Goal: Information Seeking & Learning: Learn about a topic

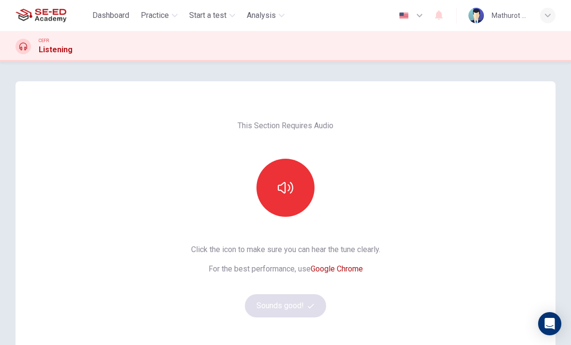
scroll to position [35, 0]
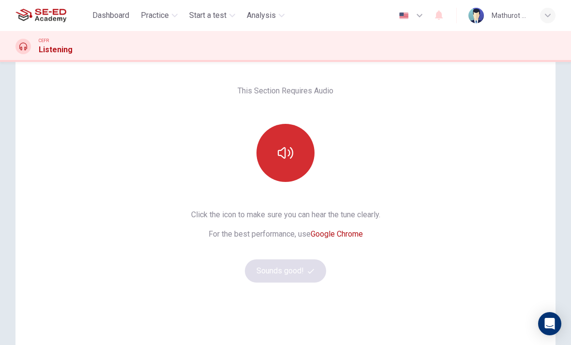
click at [291, 152] on icon "button" at bounding box center [285, 152] width 15 height 15
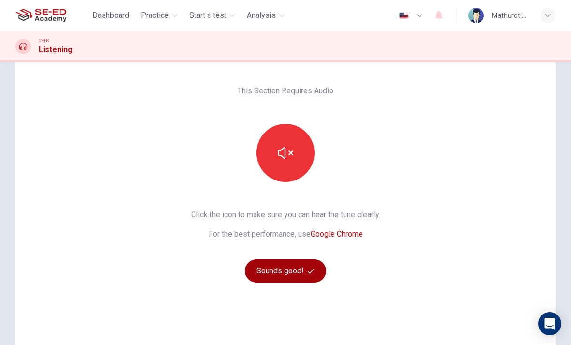
click at [300, 272] on button "Sounds good!" at bounding box center [285, 270] width 81 height 23
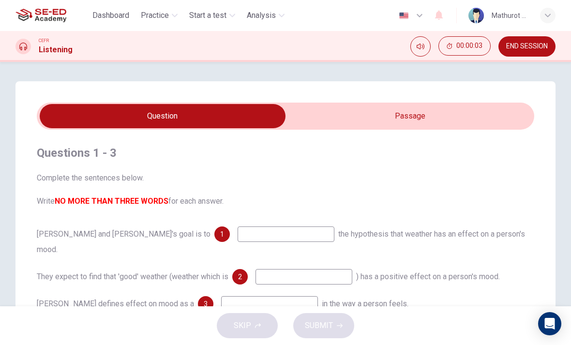
scroll to position [0, 0]
click at [444, 115] on input "checkbox" at bounding box center [162, 116] width 746 height 24
checkbox input "true"
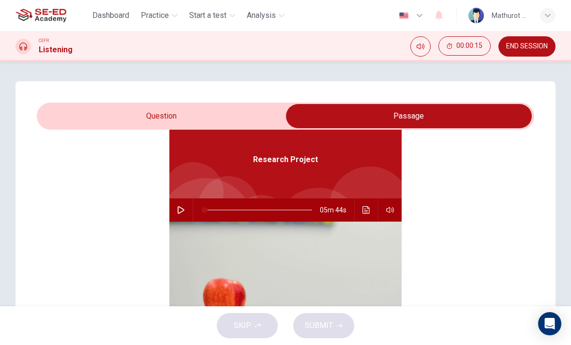
click at [178, 210] on icon "button" at bounding box center [181, 210] width 8 height 8
type input "1"
click at [125, 115] on input "checkbox" at bounding box center [409, 116] width 746 height 24
checkbox input "false"
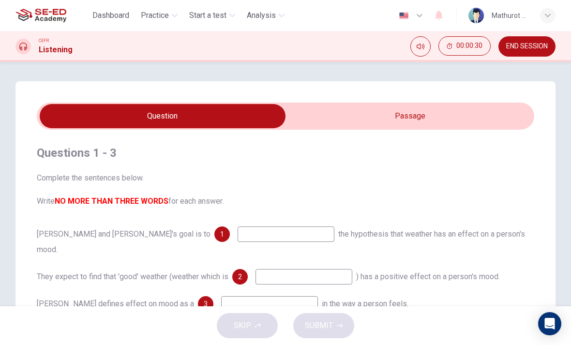
click at [238, 234] on input at bounding box center [286, 233] width 97 height 15
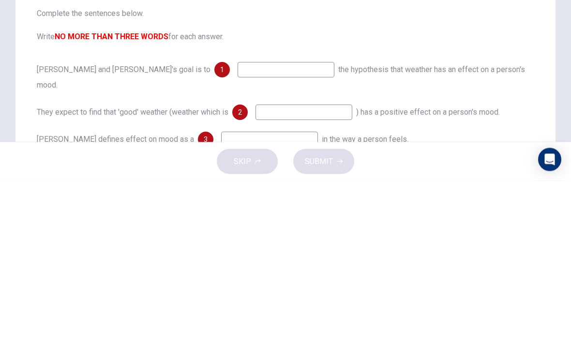
type input "S"
type input "Research"
click at [238, 226] on input "Research" at bounding box center [286, 233] width 97 height 15
type input "14"
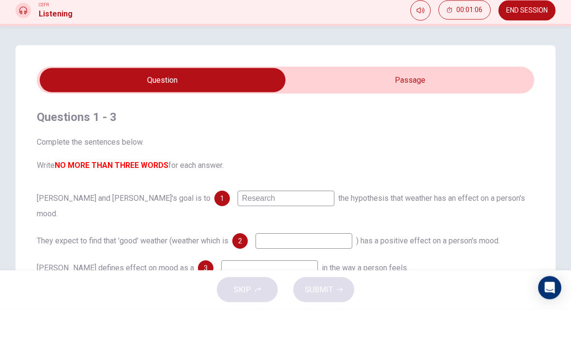
click at [427, 104] on input "checkbox" at bounding box center [162, 116] width 746 height 24
checkbox input "true"
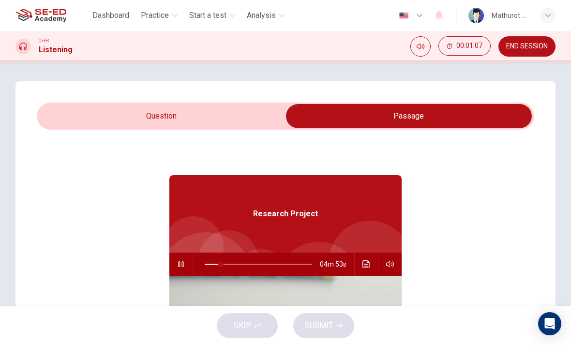
click at [369, 261] on icon "Click to see the audio transcription" at bounding box center [366, 264] width 8 height 8
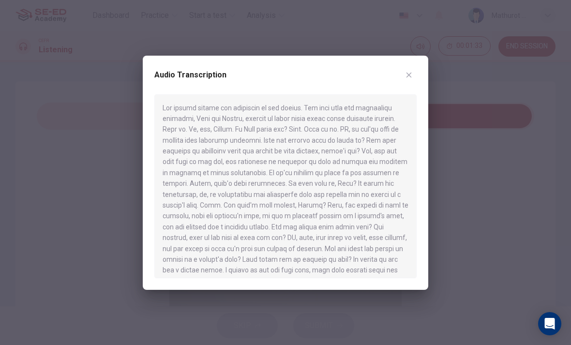
click at [412, 80] on button "button" at bounding box center [408, 74] width 15 height 15
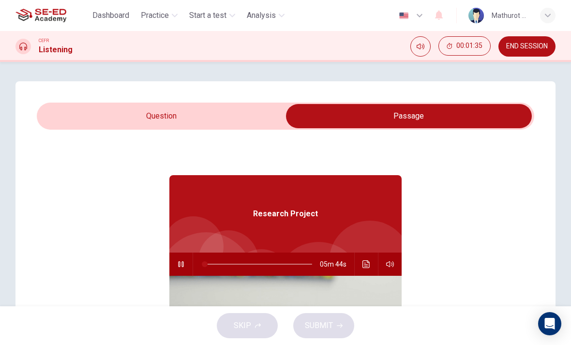
click at [364, 262] on icon "Click to see the audio transcription" at bounding box center [366, 264] width 8 height 8
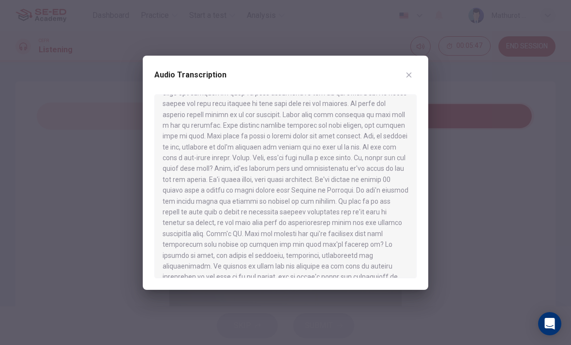
scroll to position [436, 0]
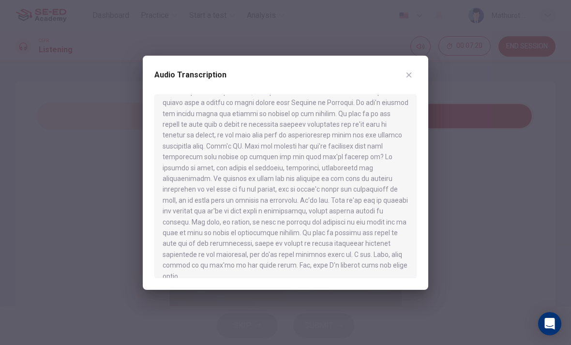
scroll to position [525, 0]
type input "0"
click at [416, 72] on button "button" at bounding box center [408, 74] width 15 height 15
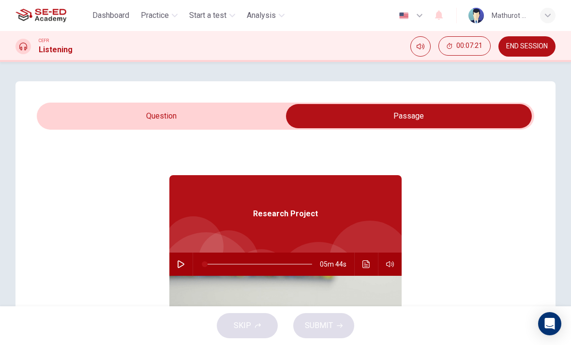
click at [177, 117] on input "checkbox" at bounding box center [409, 116] width 746 height 24
checkbox input "false"
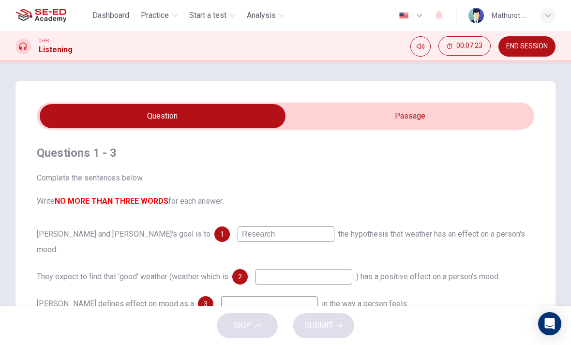
click at [238, 235] on input "Research" at bounding box center [286, 233] width 97 height 15
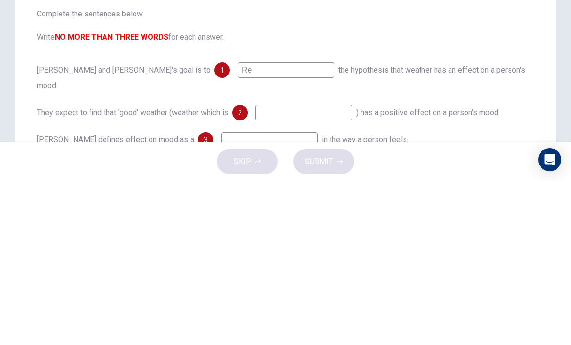
type input "R"
type input "improve"
click at [325, 269] on input at bounding box center [304, 276] width 97 height 15
type input "C"
type input "อ"
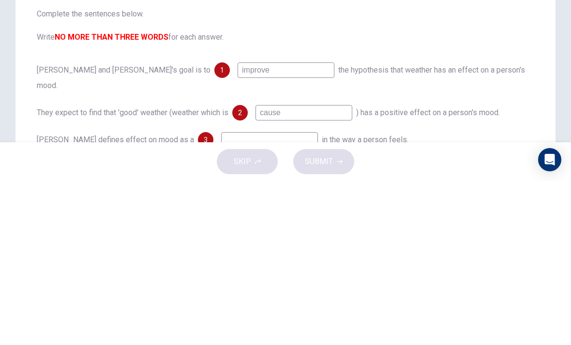
scroll to position [0, 0]
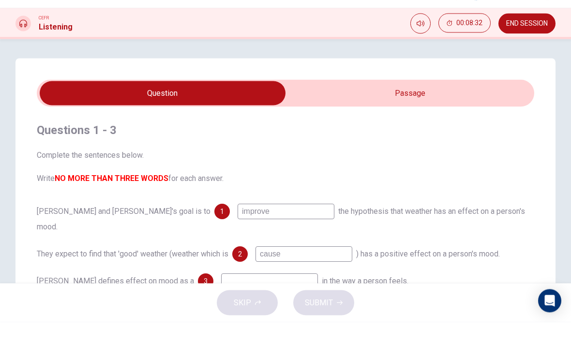
type input "cause"
click at [439, 104] on input "checkbox" at bounding box center [162, 116] width 746 height 24
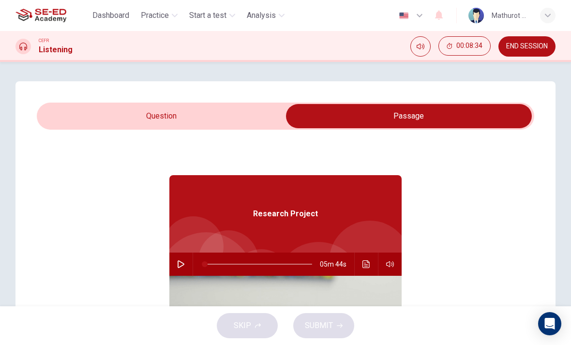
click at [183, 260] on button "button" at bounding box center [180, 264] width 15 height 23
click at [128, 116] on input "checkbox" at bounding box center [409, 116] width 746 height 24
checkbox input "false"
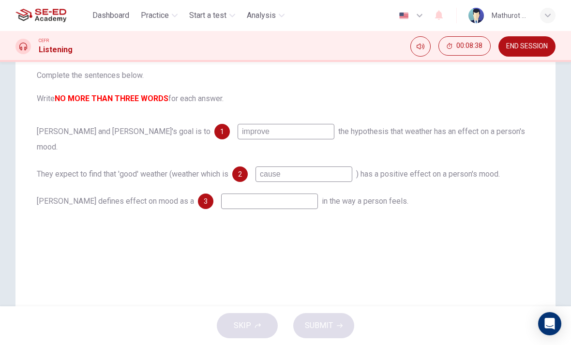
scroll to position [103, 0]
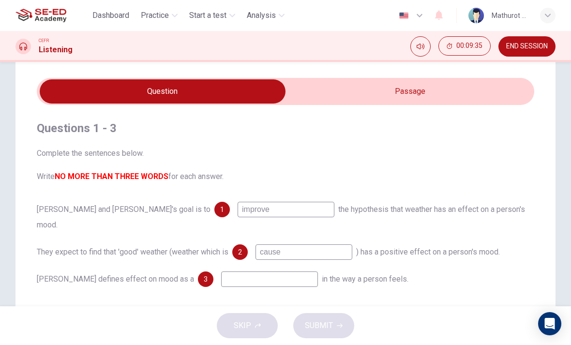
type input "18"
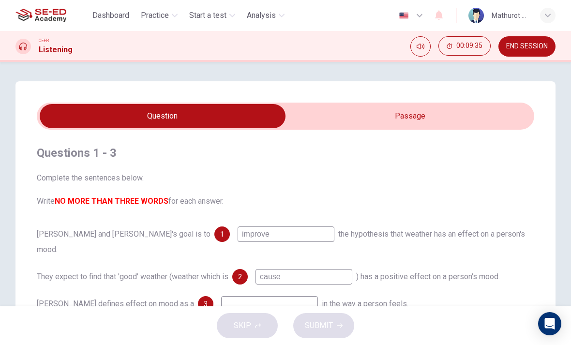
scroll to position [0, 0]
click at [459, 116] on input "checkbox" at bounding box center [162, 116] width 746 height 24
checkbox input "true"
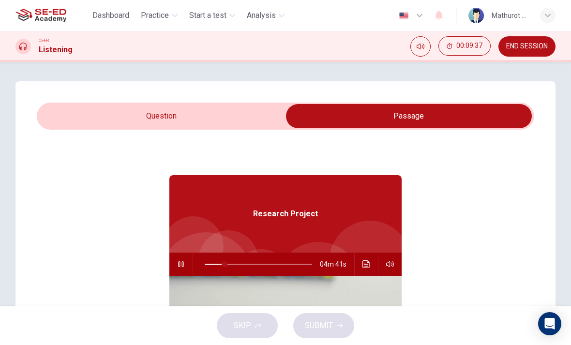
click at [370, 264] on icon "Click to see the audio transcription" at bounding box center [366, 264] width 8 height 8
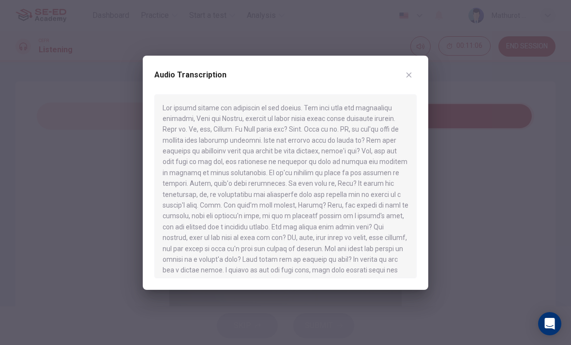
click at [408, 74] on icon "button" at bounding box center [409, 75] width 8 height 8
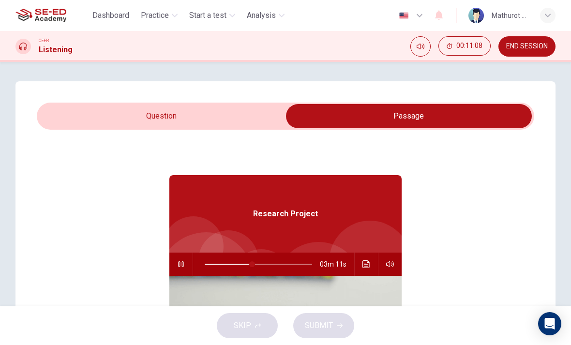
type input "45"
click at [146, 112] on input "checkbox" at bounding box center [409, 116] width 746 height 24
checkbox input "false"
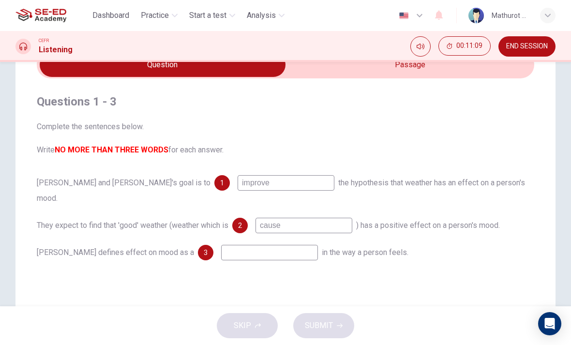
scroll to position [59, 0]
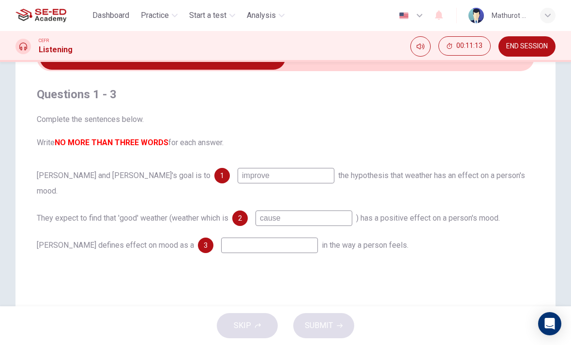
click at [310, 211] on input "cause" at bounding box center [304, 218] width 97 height 15
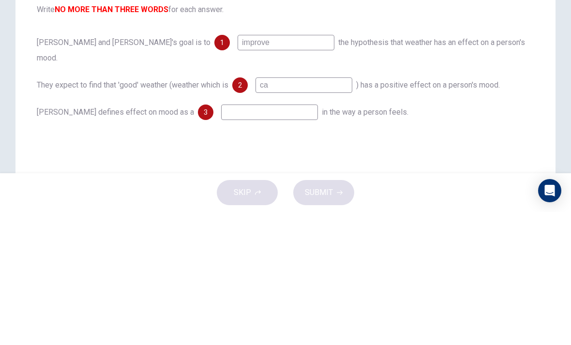
type input "c"
type input "T"
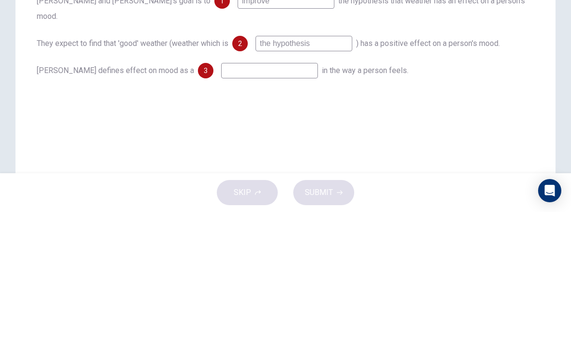
scroll to position [99, 0]
type input "the hypothesis"
click at [260, 197] on input at bounding box center [269, 204] width 97 height 15
type input "F"
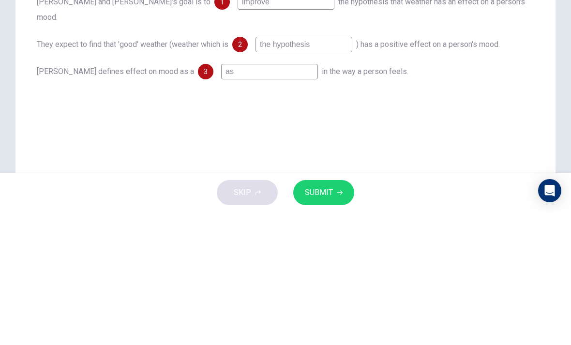
type input "a"
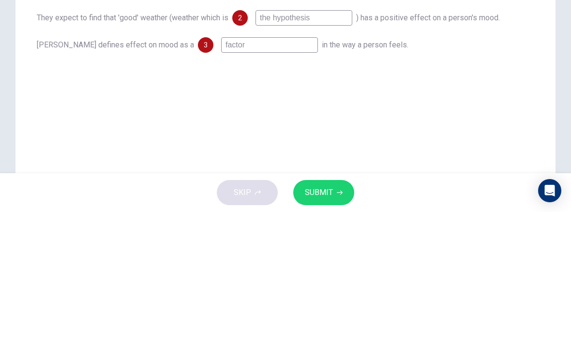
scroll to position [143, 0]
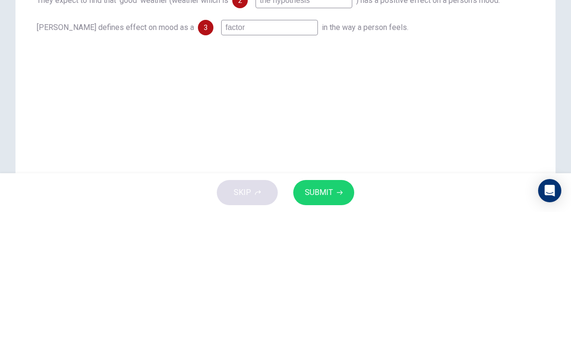
type input "factor"
click at [470, 68] on div "Questions 1 - 3 Complete the sentences below. Write NO MORE THAN THREE WORDS fo…" at bounding box center [285, 132] width 540 height 389
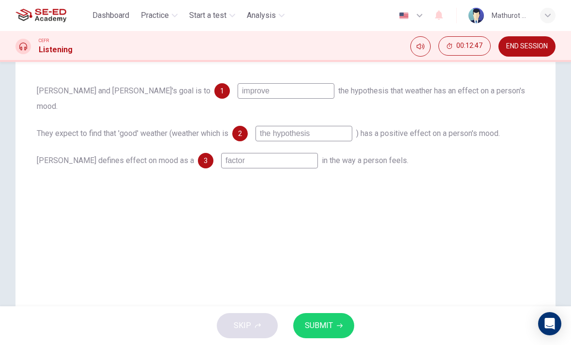
click at [332, 331] on span "SUBMIT" at bounding box center [319, 326] width 28 height 14
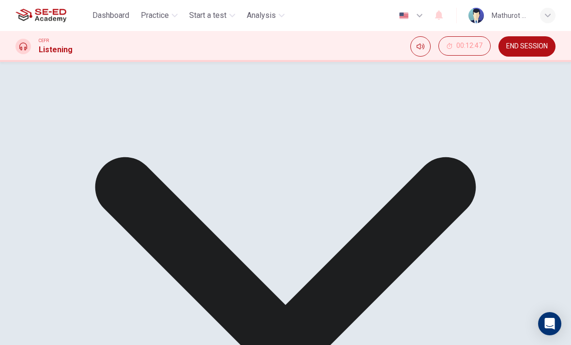
click at [238, 87] on input "improve" at bounding box center [280, 91] width 84 height 9
click at [238, 94] on input "improve" at bounding box center [280, 91] width 84 height 9
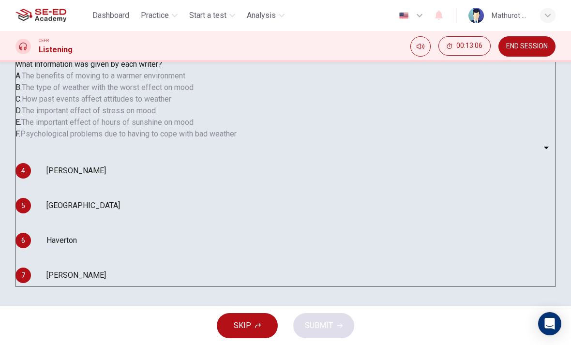
scroll to position [0, 0]
click at [106, 241] on body "This site uses cookies, as explained in our Privacy Policy . If you agree to th…" at bounding box center [285, 172] width 571 height 345
click at [189, 345] on div at bounding box center [285, 345] width 571 height 0
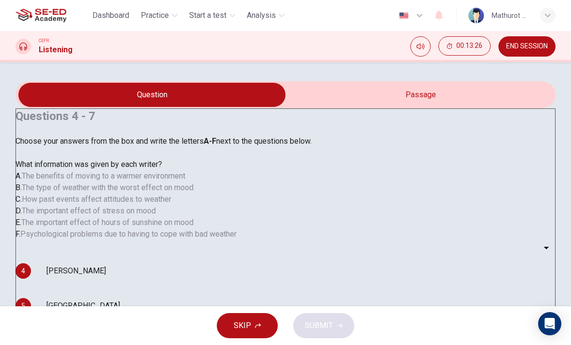
type input "98"
click at [402, 107] on input "checkbox" at bounding box center [152, 95] width 810 height 24
checkbox input "true"
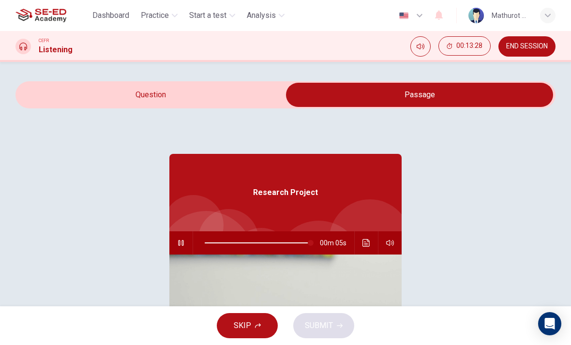
click at [362, 247] on icon "Click to see the audio transcription" at bounding box center [366, 243] width 8 height 8
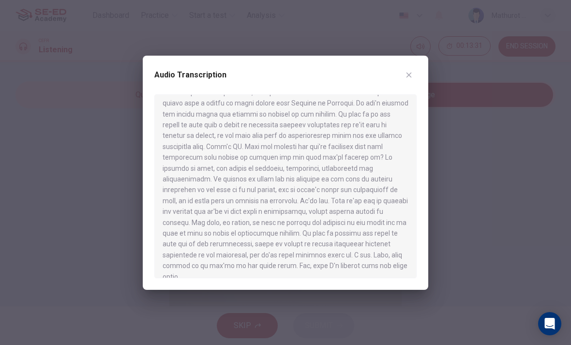
scroll to position [525, 0]
type input "0"
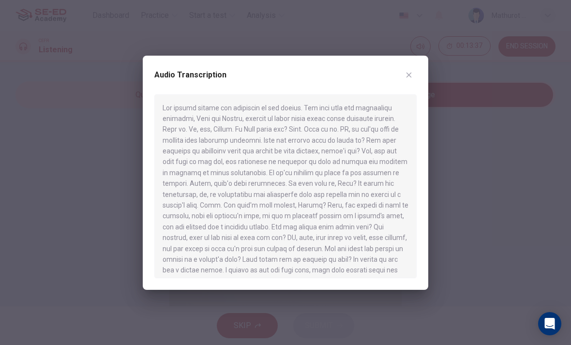
scroll to position [0, 0]
click at [412, 75] on icon "button" at bounding box center [409, 75] width 8 height 8
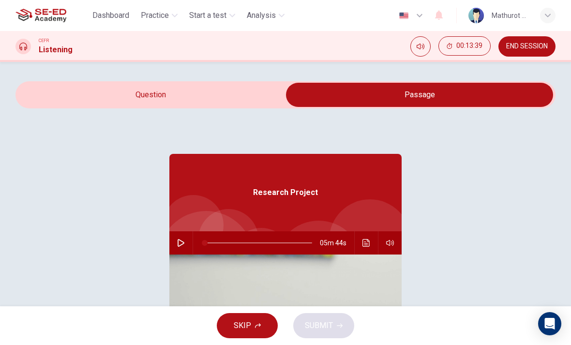
scroll to position [54, 0]
click at [248, 107] on input "checkbox" at bounding box center [420, 95] width 810 height 24
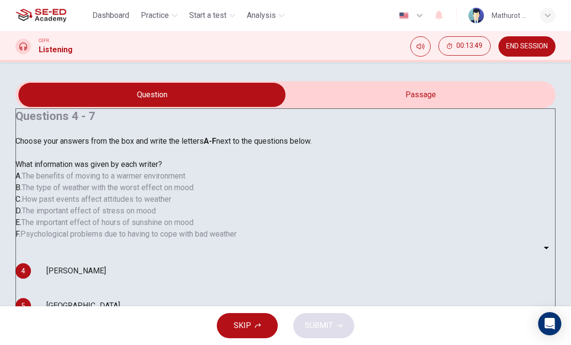
scroll to position [41, 0]
click at [288, 182] on div "A. The benefits of moving to a warmer environment" at bounding box center [285, 176] width 540 height 12
click at [347, 107] on input "checkbox" at bounding box center [152, 95] width 810 height 24
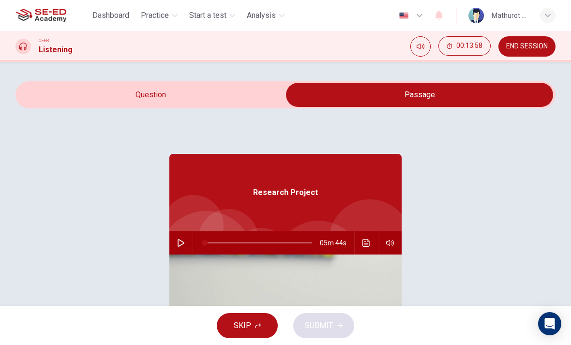
click at [177, 239] on icon "button" at bounding box center [181, 243] width 8 height 8
click at [242, 107] on input "checkbox" at bounding box center [420, 95] width 810 height 24
checkbox input "false"
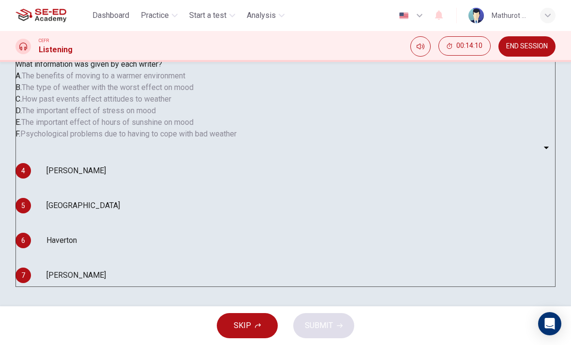
click at [239, 217] on div "5 ​ ​ [GEOGRAPHIC_DATA]" at bounding box center [285, 205] width 540 height 23
click at [239, 215] on div "5 ​ ​ [GEOGRAPHIC_DATA]" at bounding box center [285, 205] width 540 height 23
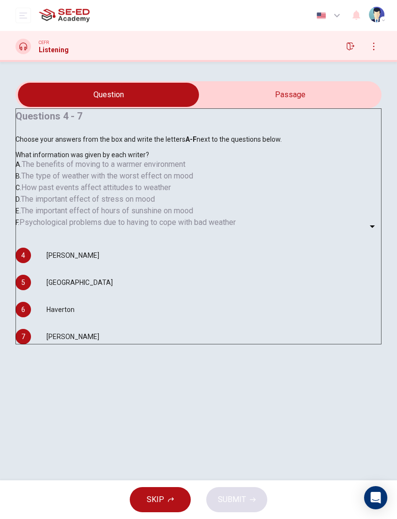
scroll to position [9, 0]
click at [98, 345] on body "This site uses cookies, as explained in our Privacy Policy . If you agree to th…" at bounding box center [198, 259] width 397 height 519
type input "B"
click at [102, 345] on body "This site uses cookies, as explained in our Privacy Policy . If you agree to th…" at bounding box center [198, 259] width 397 height 519
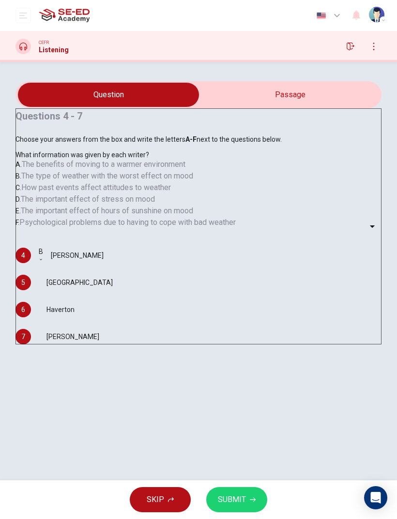
type input "E"
click at [104, 345] on body "This site uses cookies, as explained in our Privacy Policy . If you agree to th…" at bounding box center [198, 259] width 397 height 519
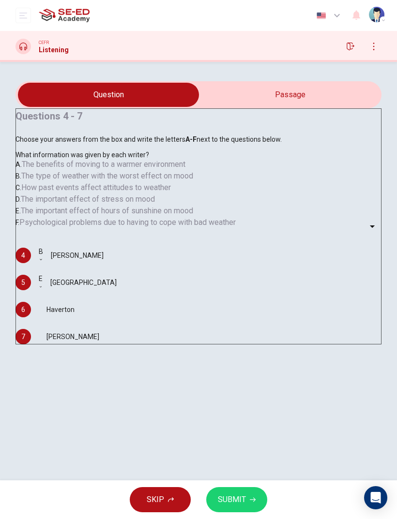
type input "F"
click at [256, 345] on button "SUBMIT" at bounding box center [236, 499] width 61 height 25
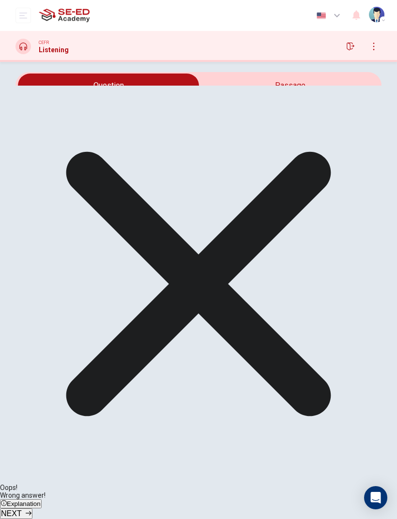
click at [41, 345] on span "Explanation" at bounding box center [24, 503] width 34 height 7
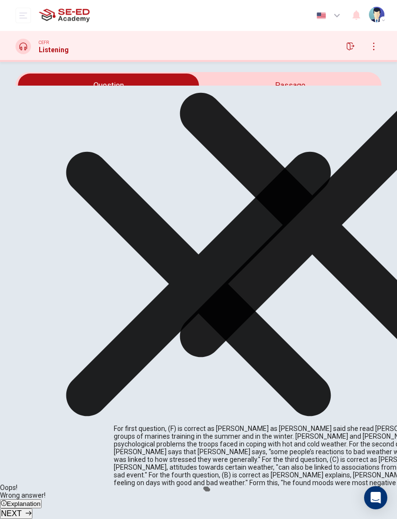
click at [332, 281] on div "5 E E ​ [GEOGRAPHIC_DATA]" at bounding box center [198, 273] width 366 height 15
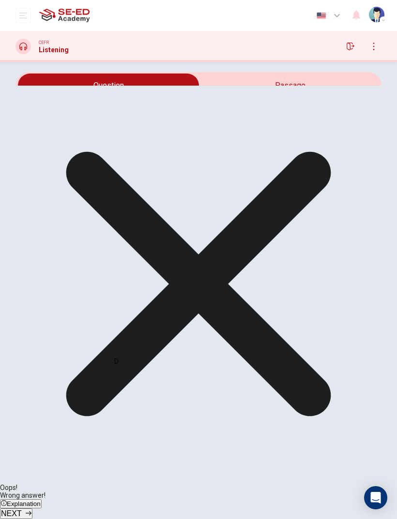
click at [22, 345] on span "NEXT" at bounding box center [11, 514] width 21 height 8
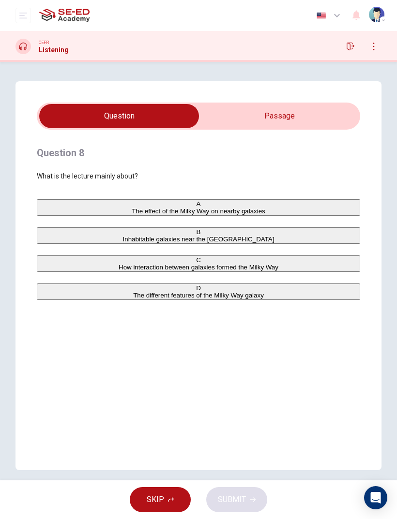
click at [326, 118] on input "checkbox" at bounding box center [119, 116] width 485 height 24
checkbox input "true"
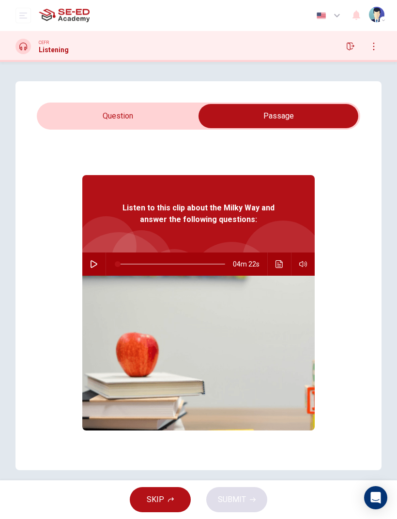
click at [90, 260] on button "button" at bounding box center [93, 264] width 15 height 23
type input "0"
click at [60, 110] on input "checkbox" at bounding box center [278, 116] width 485 height 24
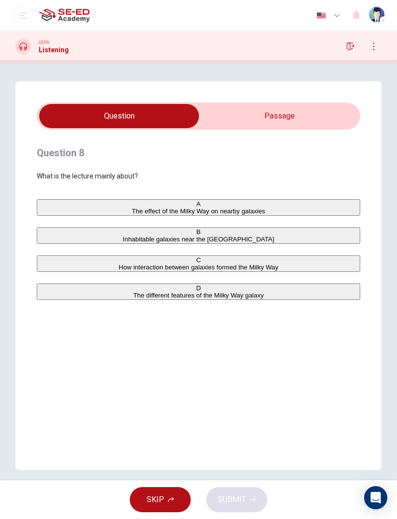
click at [318, 107] on input "checkbox" at bounding box center [119, 116] width 485 height 24
checkbox input "true"
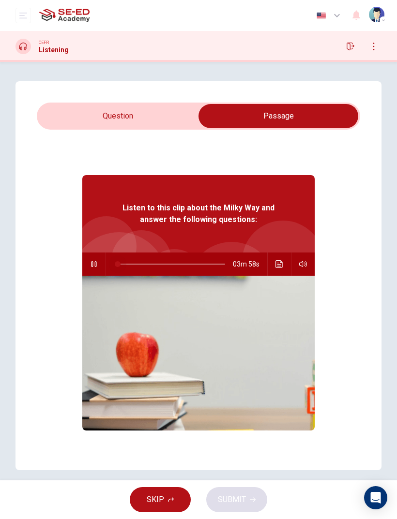
type input "0"
click at [150, 120] on input "checkbox" at bounding box center [278, 116] width 485 height 24
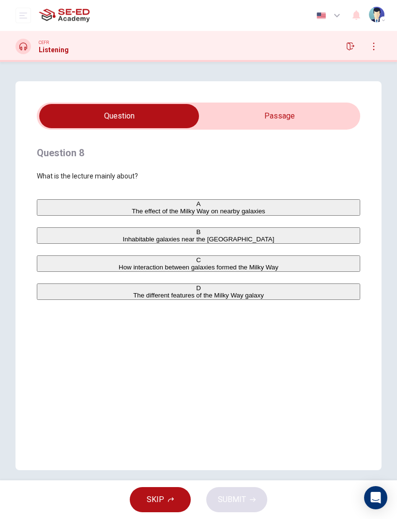
click at [243, 271] on span "How interaction between galaxies formed the Milky Way" at bounding box center [199, 267] width 160 height 7
click at [251, 345] on button "SUBMIT" at bounding box center [236, 499] width 61 height 25
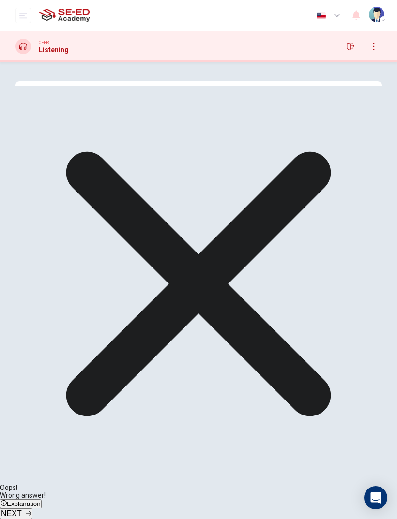
click at [42, 345] on button "Explanation" at bounding box center [21, 503] width 42 height 9
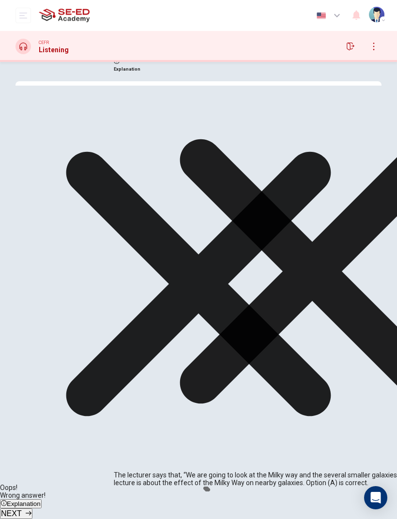
click at [32, 345] on button "NEXT" at bounding box center [16, 514] width 32 height 11
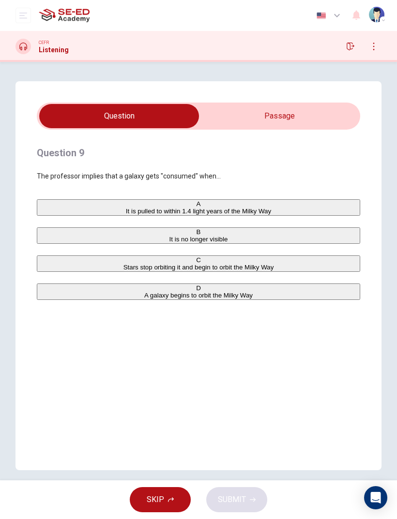
click at [311, 106] on input "checkbox" at bounding box center [119, 116] width 485 height 24
checkbox input "true"
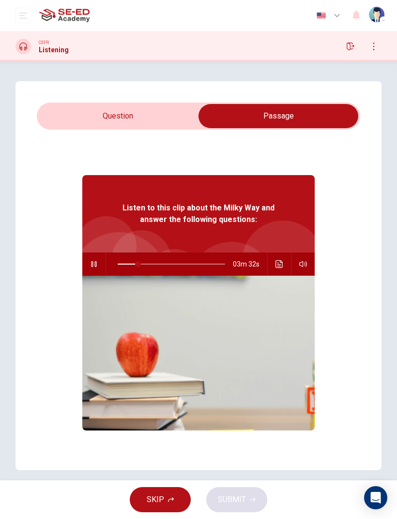
type input "19"
click at [168, 116] on input "checkbox" at bounding box center [278, 116] width 485 height 24
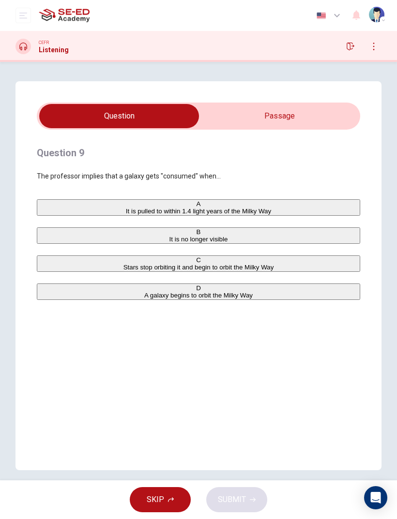
click at [236, 271] on span "Stars stop orbiting it and begin to orbit the Milky Way" at bounding box center [198, 267] width 150 height 7
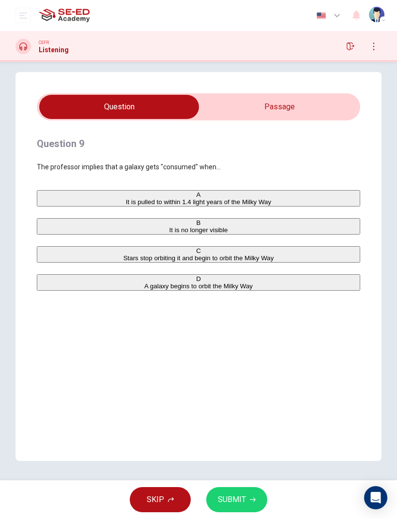
scroll to position [9, 0]
click at [250, 345] on icon "button" at bounding box center [253, 500] width 6 height 6
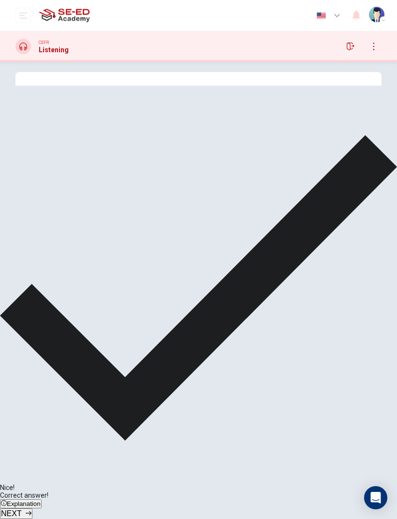
click at [22, 345] on span "NEXT" at bounding box center [11, 514] width 21 height 8
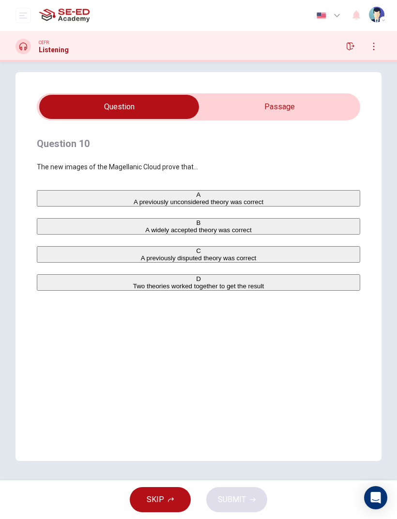
click at [300, 117] on input "checkbox" at bounding box center [119, 107] width 485 height 24
checkbox input "true"
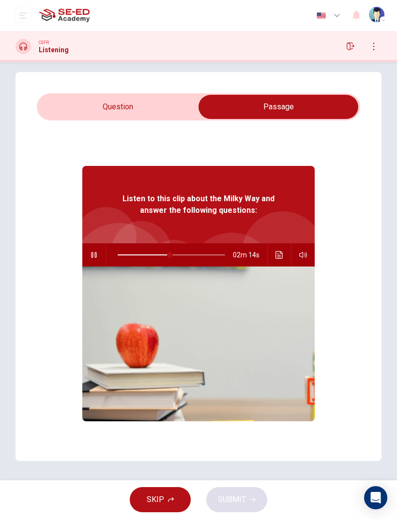
type input "49"
click at [170, 107] on input "checkbox" at bounding box center [278, 107] width 485 height 24
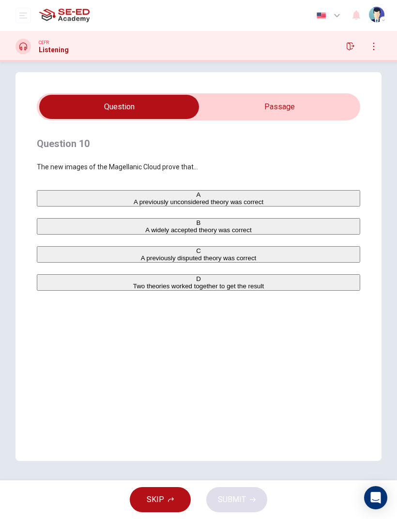
click at [376, 42] on button "button" at bounding box center [373, 46] width 15 height 15
click at [373, 43] on icon "button" at bounding box center [374, 47] width 8 height 8
click at [133, 290] on span "Two theories worked together to get the result" at bounding box center [198, 286] width 131 height 7
click at [252, 345] on icon "button" at bounding box center [253, 500] width 6 height 6
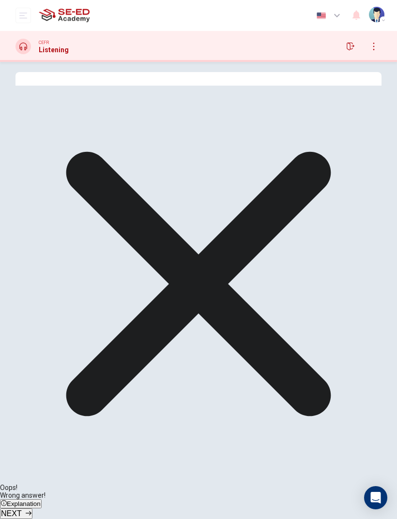
click at [42, 345] on button "Explanation" at bounding box center [21, 503] width 42 height 9
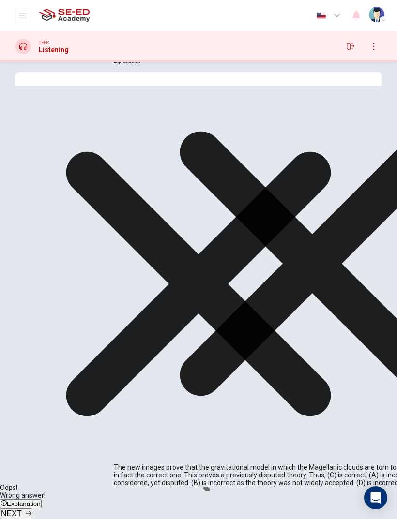
click at [32, 345] on button "NEXT" at bounding box center [16, 514] width 32 height 11
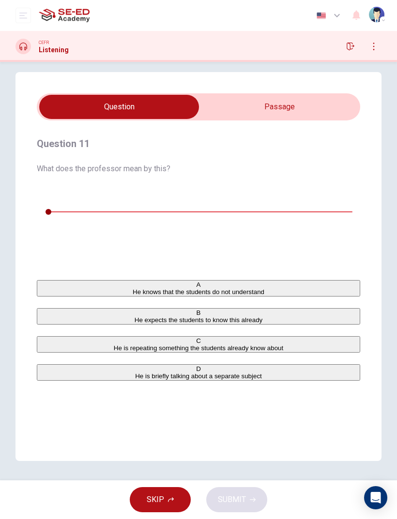
click at [300, 109] on input "checkbox" at bounding box center [119, 107] width 485 height 24
checkbox input "true"
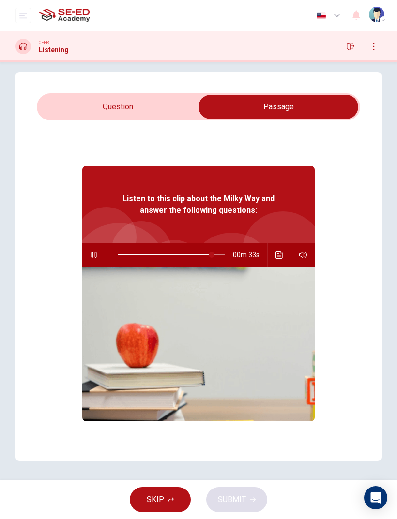
type input "88"
click at [187, 113] on input "checkbox" at bounding box center [278, 107] width 485 height 24
checkbox input "false"
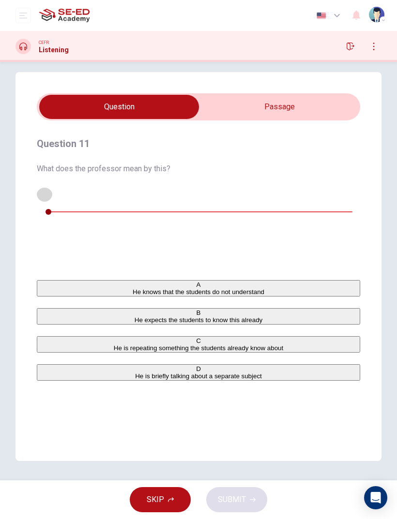
click at [46, 192] on button "button" at bounding box center [44, 193] width 15 height 15
click at [45, 189] on button "button" at bounding box center [44, 193] width 15 height 15
type input "15"
click at [298, 106] on input "checkbox" at bounding box center [119, 107] width 485 height 24
checkbox input "true"
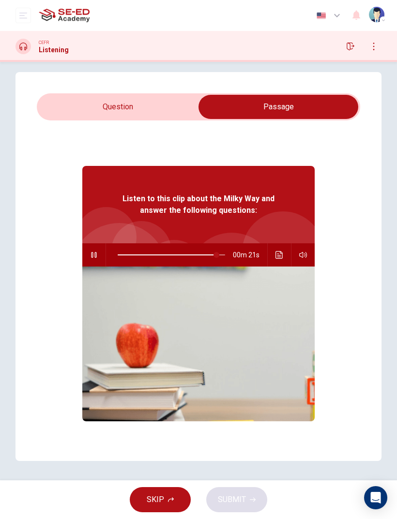
click at [97, 254] on icon "button" at bounding box center [94, 255] width 8 height 8
type input "92"
click at [162, 113] on input "checkbox" at bounding box center [278, 107] width 485 height 24
checkbox input "false"
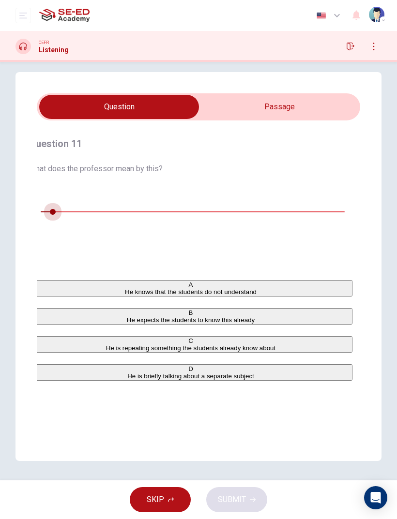
type input "4"
checkbox input "true"
type input "92"
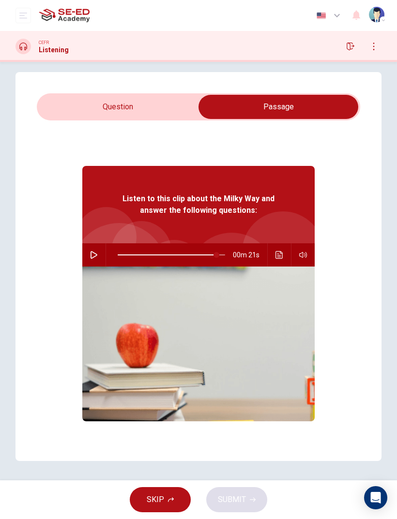
click at [57, 105] on input "checkbox" at bounding box center [278, 107] width 485 height 24
checkbox input "false"
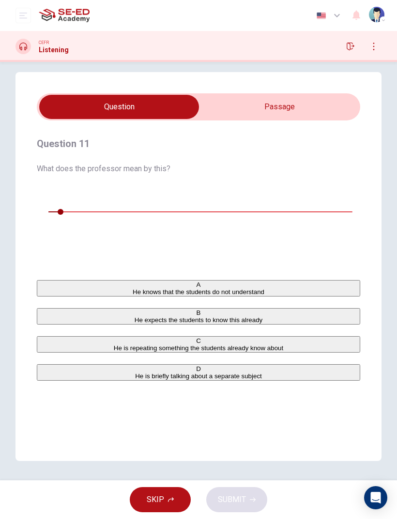
click at [42, 196] on button "button" at bounding box center [44, 193] width 15 height 15
click at [39, 189] on div "00m 12s" at bounding box center [198, 223] width 323 height 75
click at [44, 192] on button "button" at bounding box center [44, 193] width 15 height 15
click at [52, 230] on button "Click to see the audio transcription" at bounding box center [44, 237] width 15 height 15
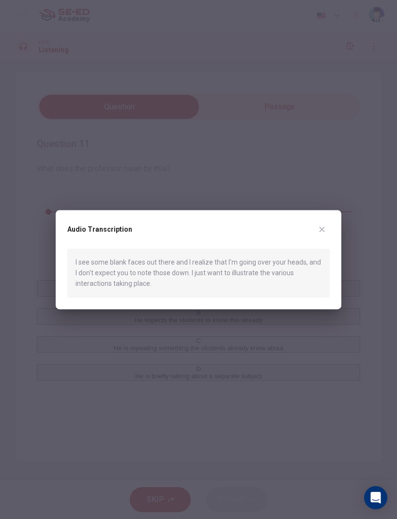
click at [319, 229] on icon "button" at bounding box center [322, 230] width 8 height 8
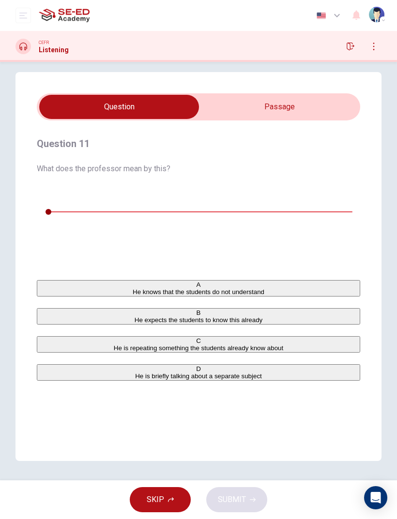
click at [46, 191] on button "button" at bounding box center [44, 193] width 15 height 15
click at [52, 230] on button "Click to see the audio transcription" at bounding box center [44, 237] width 15 height 15
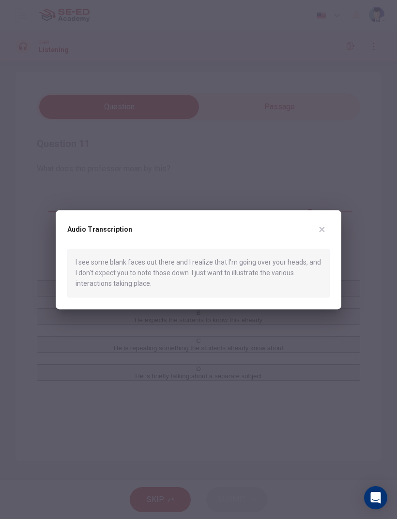
click at [327, 345] on div at bounding box center [198, 259] width 397 height 519
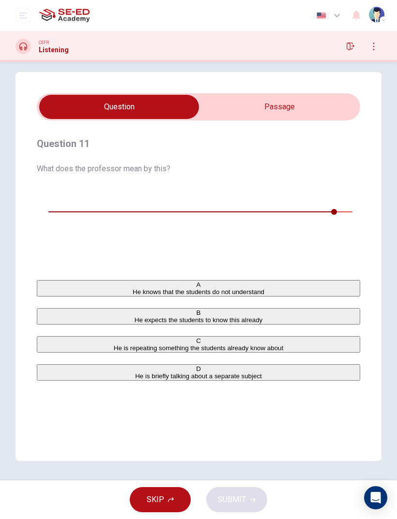
type input "0"
click at [45, 336] on button "C He is repeating something the students already know about" at bounding box center [198, 344] width 323 height 16
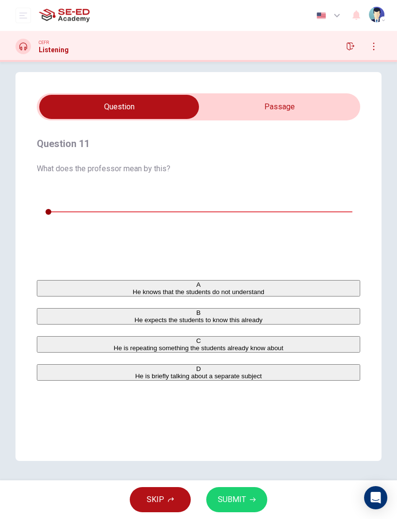
click at [250, 345] on button "SUBMIT" at bounding box center [236, 499] width 61 height 25
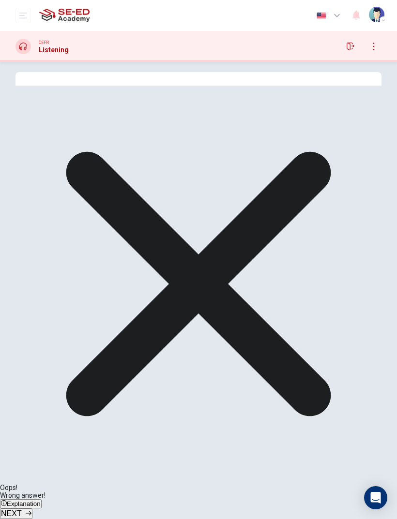
click at [22, 345] on span "NEXT" at bounding box center [11, 514] width 21 height 8
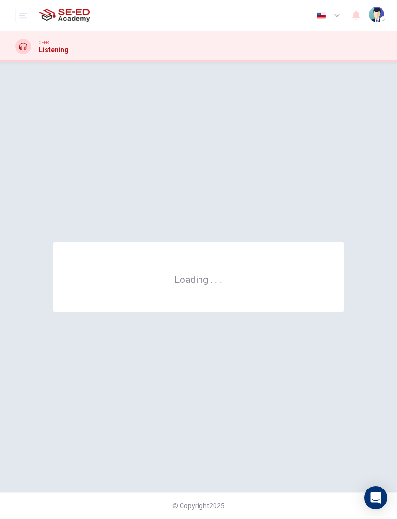
scroll to position [0, 0]
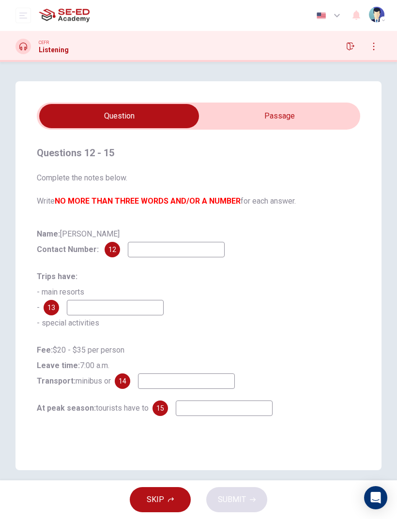
click at [318, 118] on input "checkbox" at bounding box center [119, 116] width 485 height 24
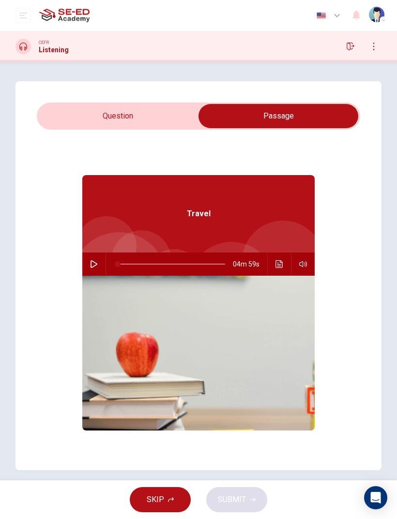
click at [94, 264] on icon "button" at bounding box center [94, 264] width 8 height 8
click at [168, 120] on input "checkbox" at bounding box center [278, 116] width 485 height 24
checkbox input "false"
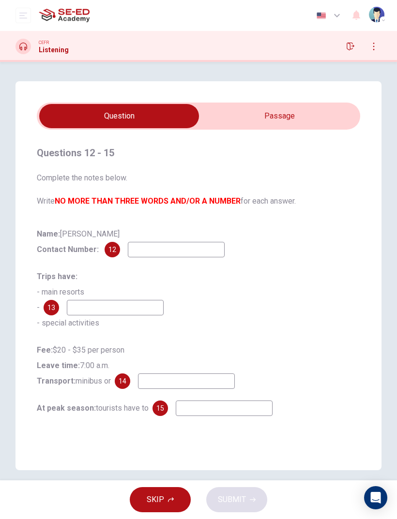
click at [208, 250] on input at bounding box center [176, 249] width 97 height 15
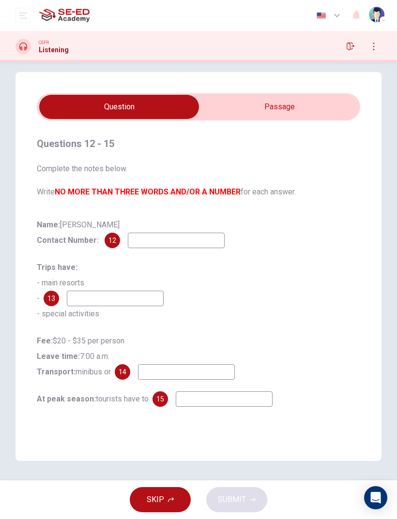
scroll to position [9, 0]
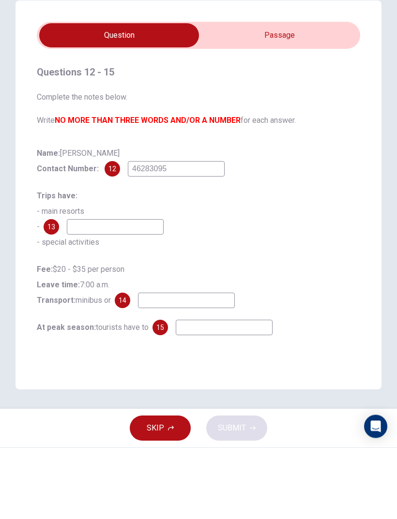
click at [147, 291] on input at bounding box center [115, 298] width 97 height 15
click at [191, 233] on input "46283095" at bounding box center [176, 240] width 97 height 15
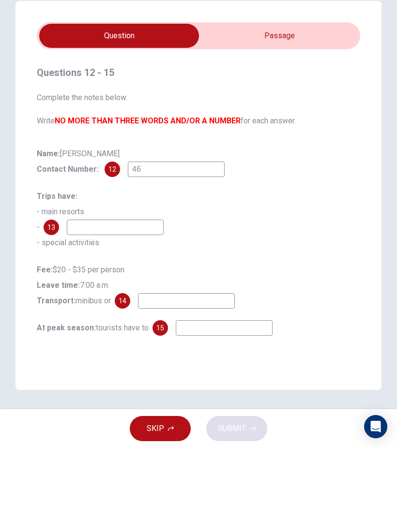
type input "4"
click at [304, 95] on input "checkbox" at bounding box center [119, 107] width 485 height 24
checkbox input "true"
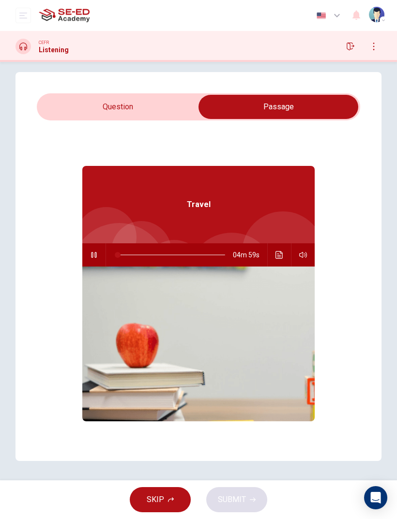
type input "0"
click at [153, 111] on input "checkbox" at bounding box center [278, 107] width 485 height 24
checkbox input "false"
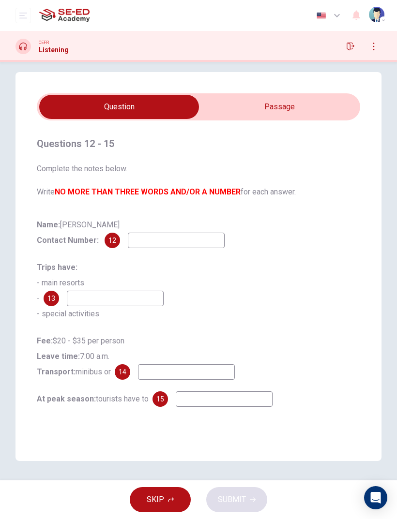
click at [195, 243] on input at bounding box center [176, 240] width 97 height 15
type input "46283095"
click at [147, 301] on input at bounding box center [115, 298] width 97 height 15
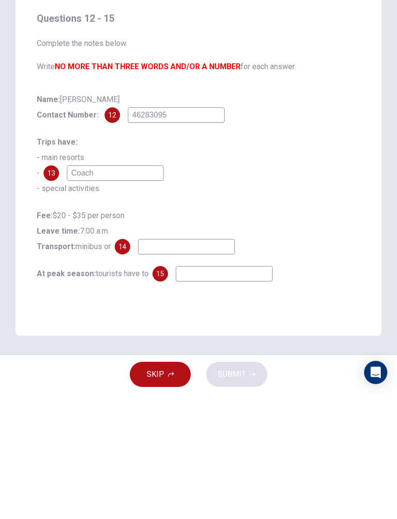
type input "Coach"
click at [199, 345] on input at bounding box center [186, 371] width 97 height 15
type input "Coach"
click at [237, 345] on input at bounding box center [224, 398] width 97 height 15
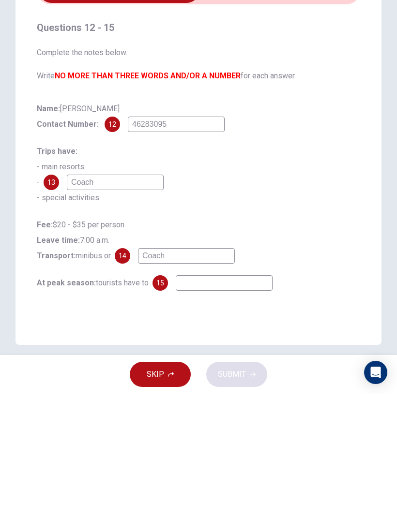
scroll to position [0, 0]
click at [130, 300] on input "Coach" at bounding box center [115, 307] width 97 height 15
type input "C"
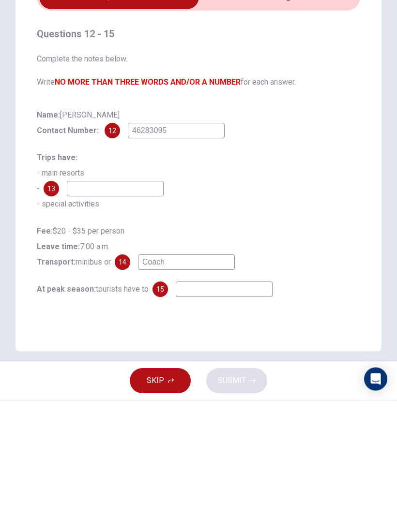
click at [311, 269] on div "Trips have: - main resorts - 13 - special activities" at bounding box center [198, 300] width 323 height 62
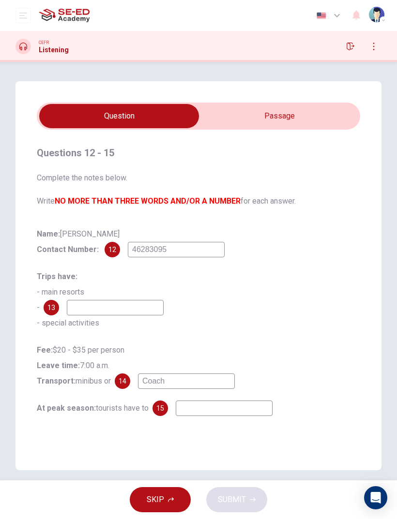
type input "55"
click at [318, 119] on input "checkbox" at bounding box center [119, 116] width 485 height 24
checkbox input "true"
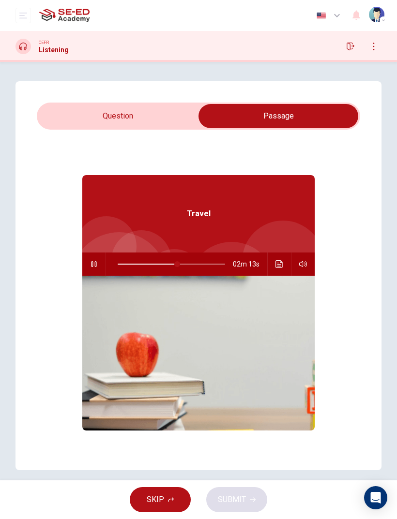
type input "56"
click at [169, 120] on input "checkbox" at bounding box center [278, 116] width 485 height 24
checkbox input "false"
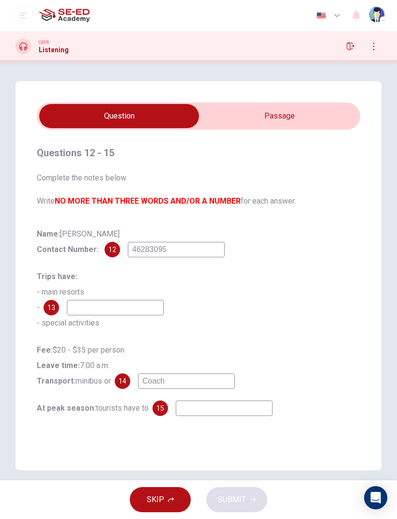
type input "56"
click at [301, 115] on input "checkbox" at bounding box center [119, 116] width 485 height 24
checkbox input "true"
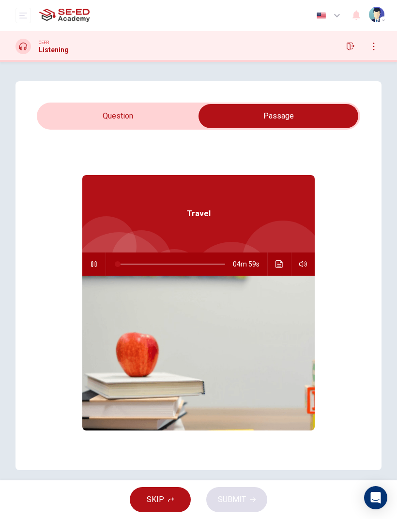
type input "0"
click at [165, 123] on input "checkbox" at bounding box center [278, 116] width 485 height 24
checkbox input "false"
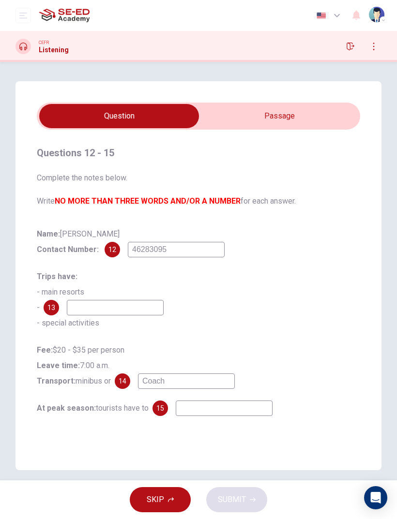
click at [137, 310] on input at bounding box center [115, 307] width 97 height 15
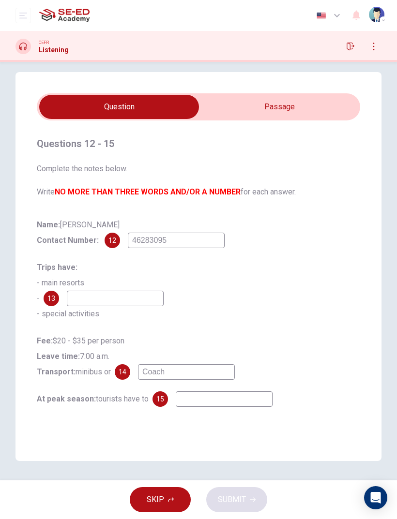
scroll to position [9, 0]
click at [288, 296] on div "Trips have: - main resorts - 13 - special activities" at bounding box center [198, 291] width 323 height 62
click at [217, 345] on input at bounding box center [224, 398] width 97 height 15
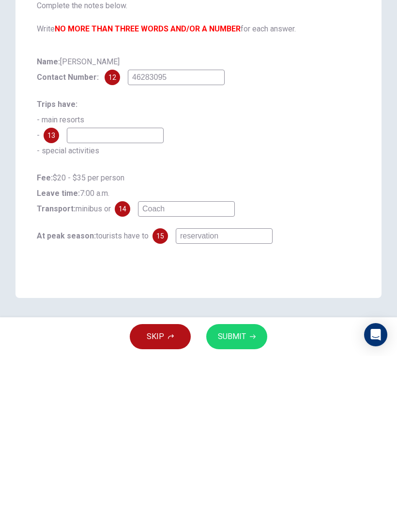
type input "reservation"
click at [147, 291] on input at bounding box center [115, 298] width 97 height 15
type input "Shopping"
click at [239, 345] on span "SUBMIT" at bounding box center [232, 500] width 28 height 14
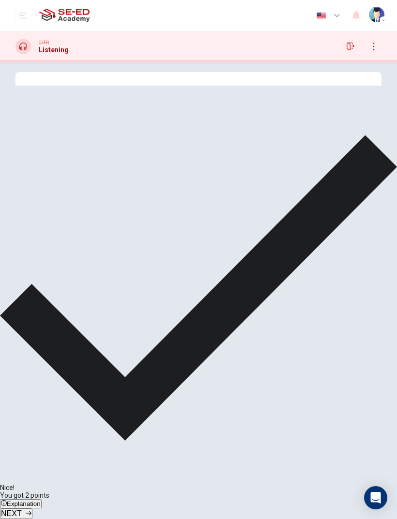
click at [41, 345] on span "Explanation" at bounding box center [24, 503] width 34 height 7
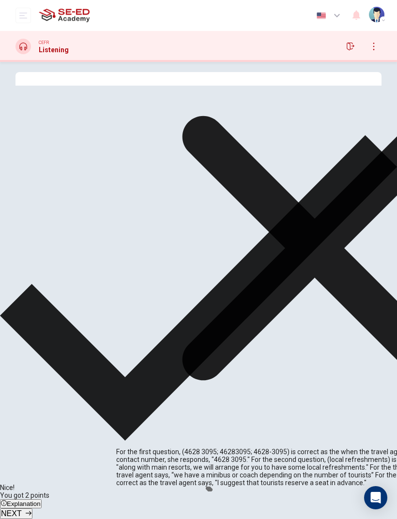
click at [303, 345] on div "Fee: $20 - $35 per person Leave time: 7:00 a.m. Transport: minibus or 14 Coach" at bounding box center [198, 356] width 323 height 46
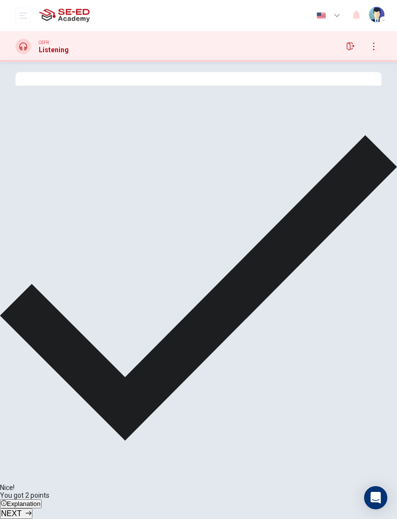
click at [22, 345] on span "NEXT" at bounding box center [11, 514] width 21 height 8
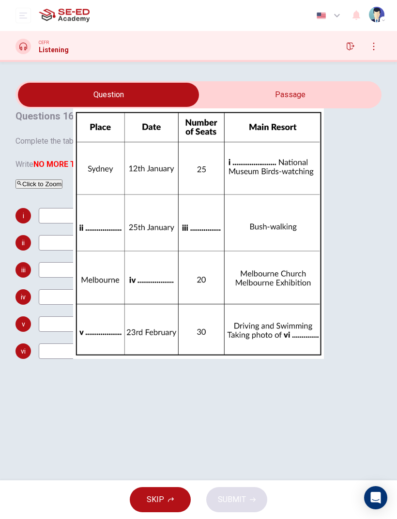
type input "65"
click at [318, 99] on input "checkbox" at bounding box center [108, 95] width 549 height 24
checkbox input "true"
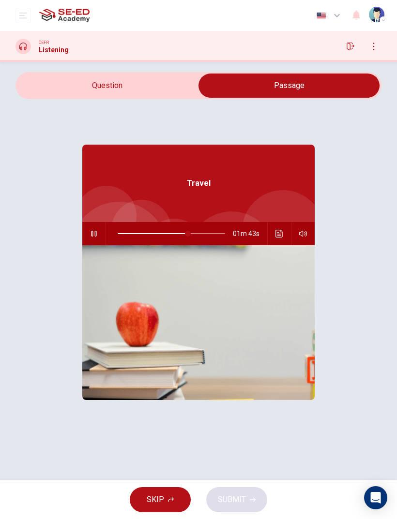
click at [86, 245] on button "button" at bounding box center [93, 233] width 15 height 23
type input "65"
click at [303, 98] on input "checkbox" at bounding box center [289, 86] width 549 height 24
checkbox input "false"
type input "65"
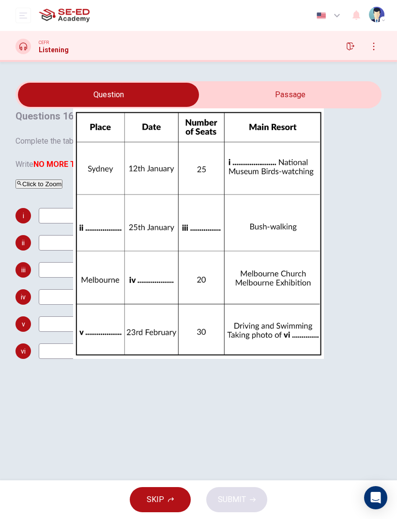
click at [297, 107] on input "checkbox" at bounding box center [108, 95] width 549 height 24
checkbox input "true"
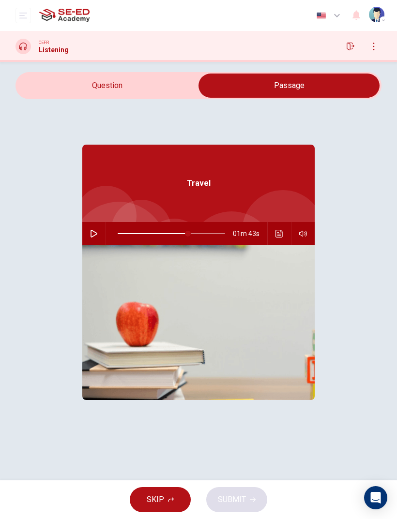
click at [90, 238] on icon "button" at bounding box center [94, 234] width 8 height 8
type input "66"
click at [153, 98] on input "checkbox" at bounding box center [289, 86] width 549 height 24
checkbox input "false"
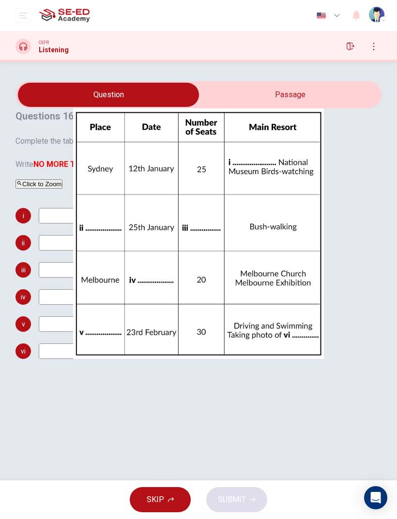
scroll to position [90, 0]
type input "71"
click at [317, 107] on input "checkbox" at bounding box center [108, 95] width 549 height 24
checkbox input "true"
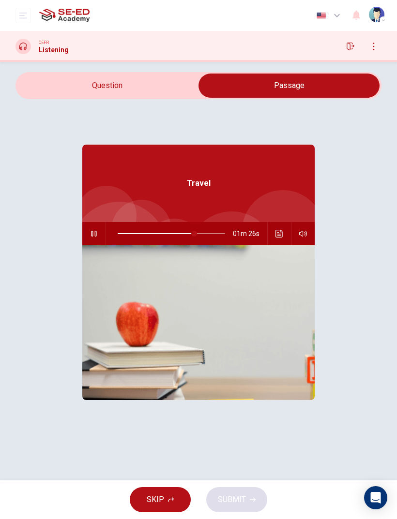
scroll to position [54, 0]
click at [162, 231] on span at bounding box center [165, 234] width 6 height 6
type input "44"
click at [279, 98] on input "checkbox" at bounding box center [289, 86] width 549 height 24
checkbox input "false"
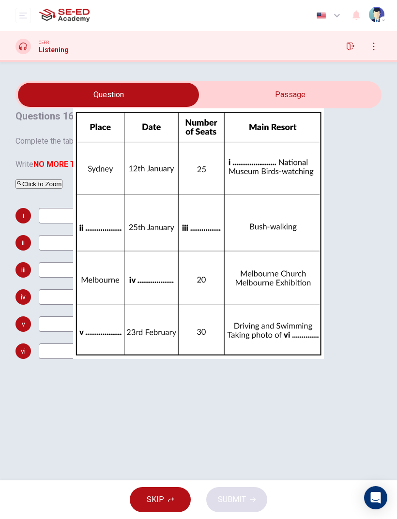
click at [111, 224] on input at bounding box center [87, 215] width 97 height 15
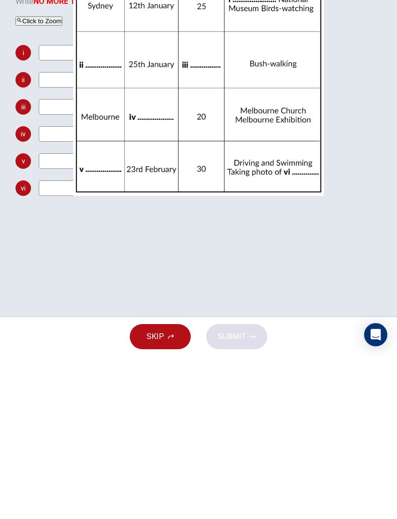
type input "N"
type input "Minibus"
click at [133, 235] on input at bounding box center [87, 242] width 97 height 15
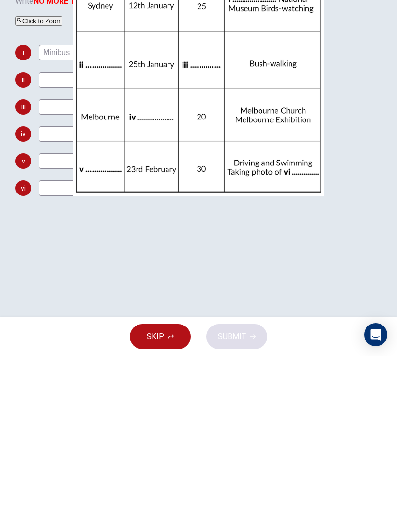
click at [314, 180] on div "Click to Zoom" at bounding box center [198, 184] width 366 height 9
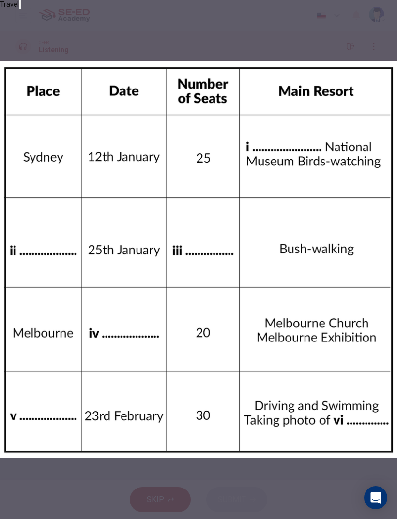
click at [21, 9] on button "button" at bounding box center [20, 4] width 2 height 9
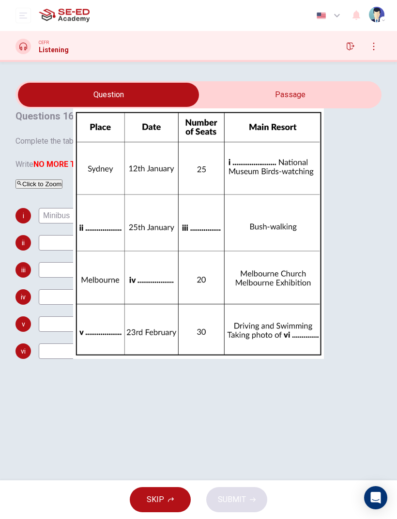
type input "72"
click at [305, 107] on input "checkbox" at bounding box center [108, 95] width 549 height 24
checkbox input "true"
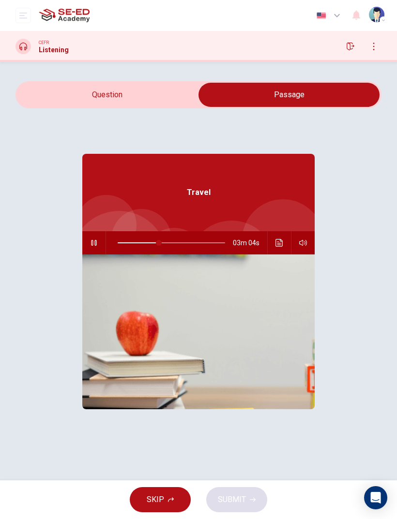
type input "39"
click at [177, 107] on input "checkbox" at bounding box center [289, 95] width 549 height 24
checkbox input "false"
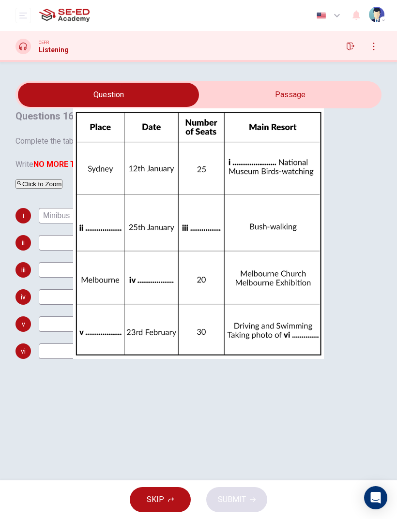
scroll to position [64, 0]
click at [108, 251] on input at bounding box center [87, 242] width 97 height 15
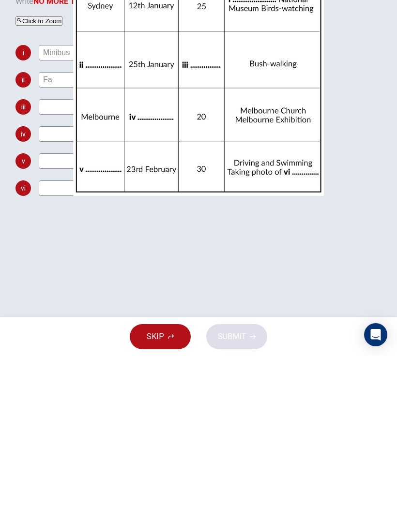
type input "F"
type input "M"
type input "Blue mountain"
click at [135, 262] on input at bounding box center [87, 269] width 97 height 15
type input "36"
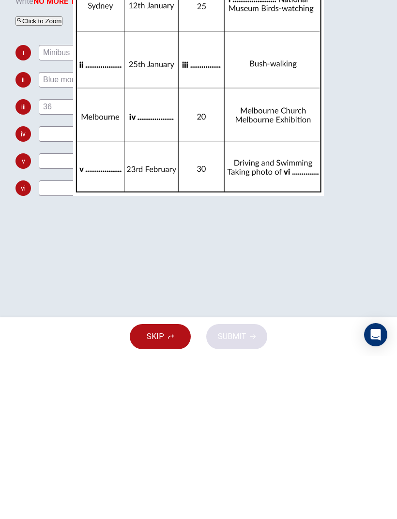
click at [132, 289] on input at bounding box center [87, 296] width 97 height 15
type input "10 f"
click at [135, 316] on input at bounding box center [87, 323] width 97 height 15
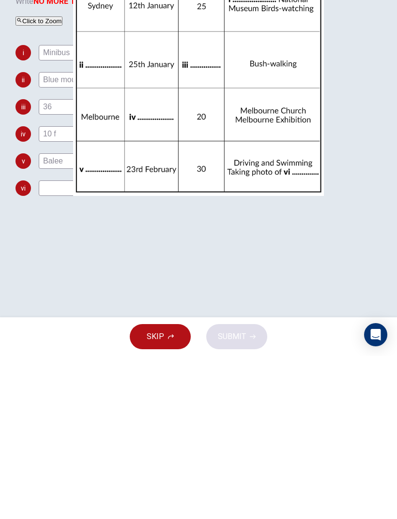
type input "Balee"
click at [135, 344] on input at bounding box center [87, 351] width 97 height 15
type input "Colo"
click at [118, 289] on input "10 f" at bounding box center [87, 296] width 97 height 15
type input "[DATE]"
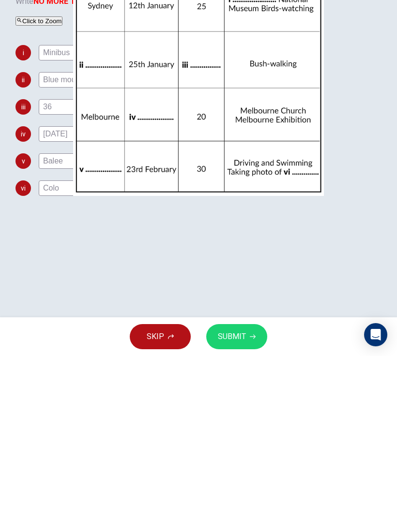
click at [241, 345] on span "SUBMIT" at bounding box center [232, 500] width 28 height 14
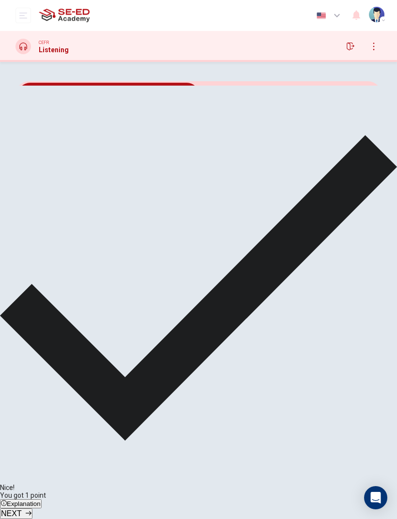
click at [41, 345] on span "Explanation" at bounding box center [24, 503] width 34 height 7
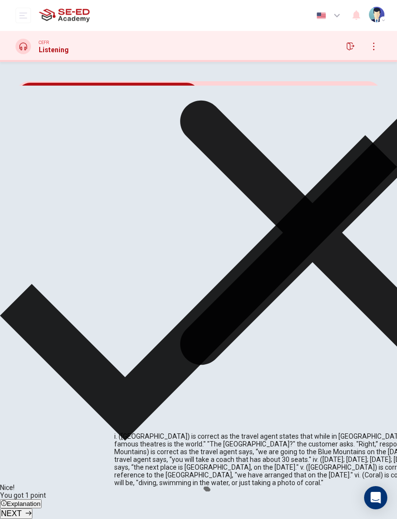
scroll to position [130, 0]
click at [32, 345] on button "NEXT" at bounding box center [16, 514] width 32 height 11
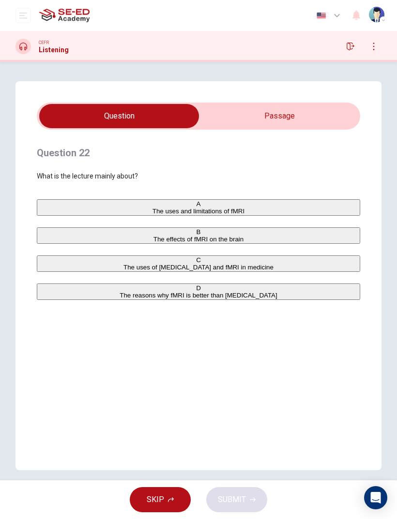
click at [310, 116] on input "checkbox" at bounding box center [119, 116] width 485 height 24
checkbox input "true"
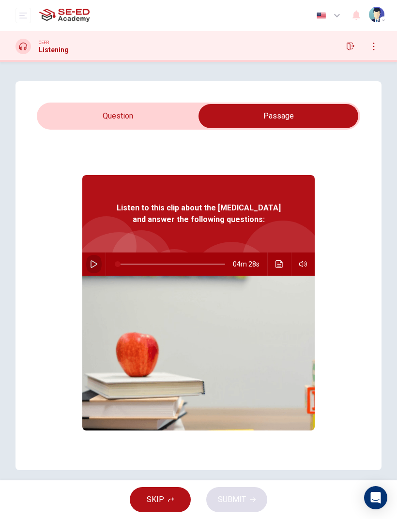
click at [91, 268] on icon "button" at bounding box center [93, 264] width 7 height 8
type input "0"
click at [80, 114] on input "checkbox" at bounding box center [278, 116] width 485 height 24
checkbox input "false"
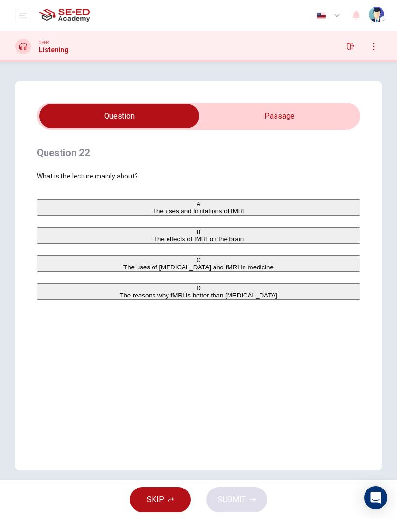
click at [378, 48] on button "button" at bounding box center [373, 46] width 15 height 15
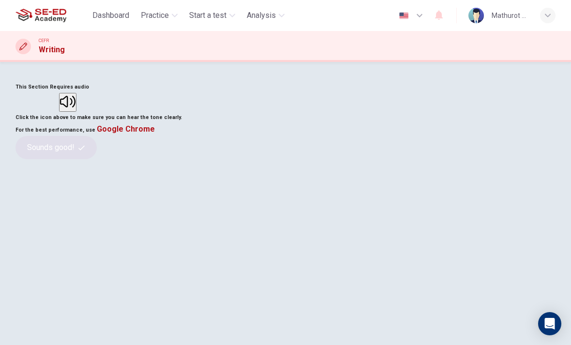
click at [76, 112] on button "button" at bounding box center [67, 102] width 17 height 19
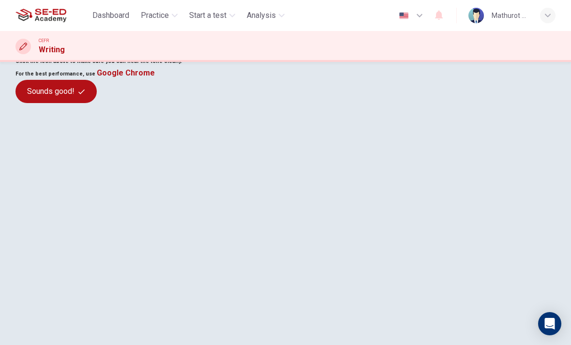
scroll to position [57, 0]
click at [97, 103] on button "Sounds good!" at bounding box center [55, 90] width 81 height 23
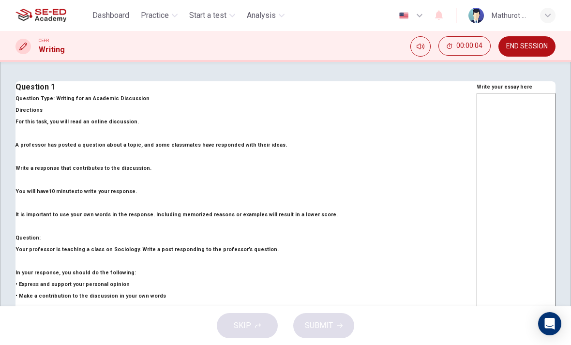
scroll to position [0, 0]
click at [162, 8] on button "Practice" at bounding box center [159, 15] width 45 height 17
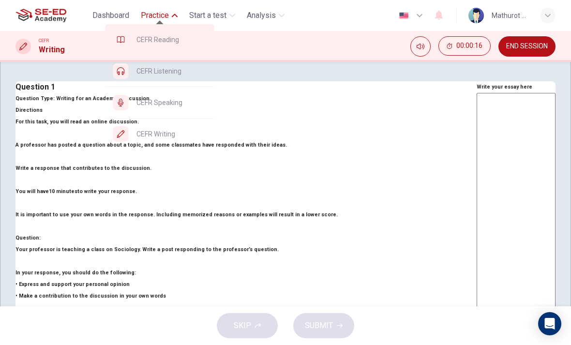
click at [141, 43] on span "CEFR Reading" at bounding box center [171, 40] width 70 height 12
